Goal: Task Accomplishment & Management: Use online tool/utility

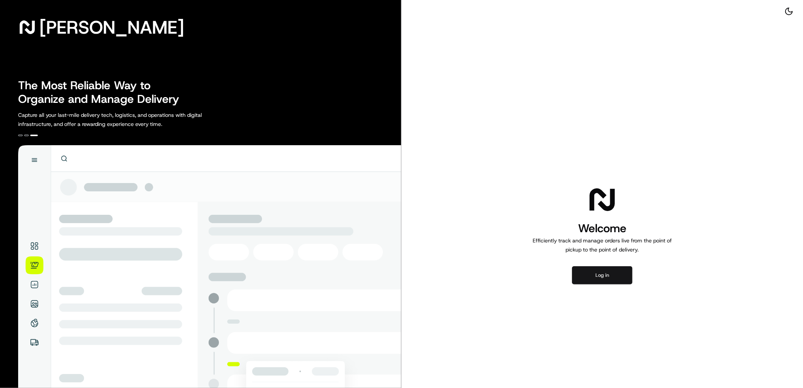
click at [610, 280] on button "Log in" at bounding box center [602, 275] width 60 height 18
